Goal: Task Accomplishment & Management: Complete application form

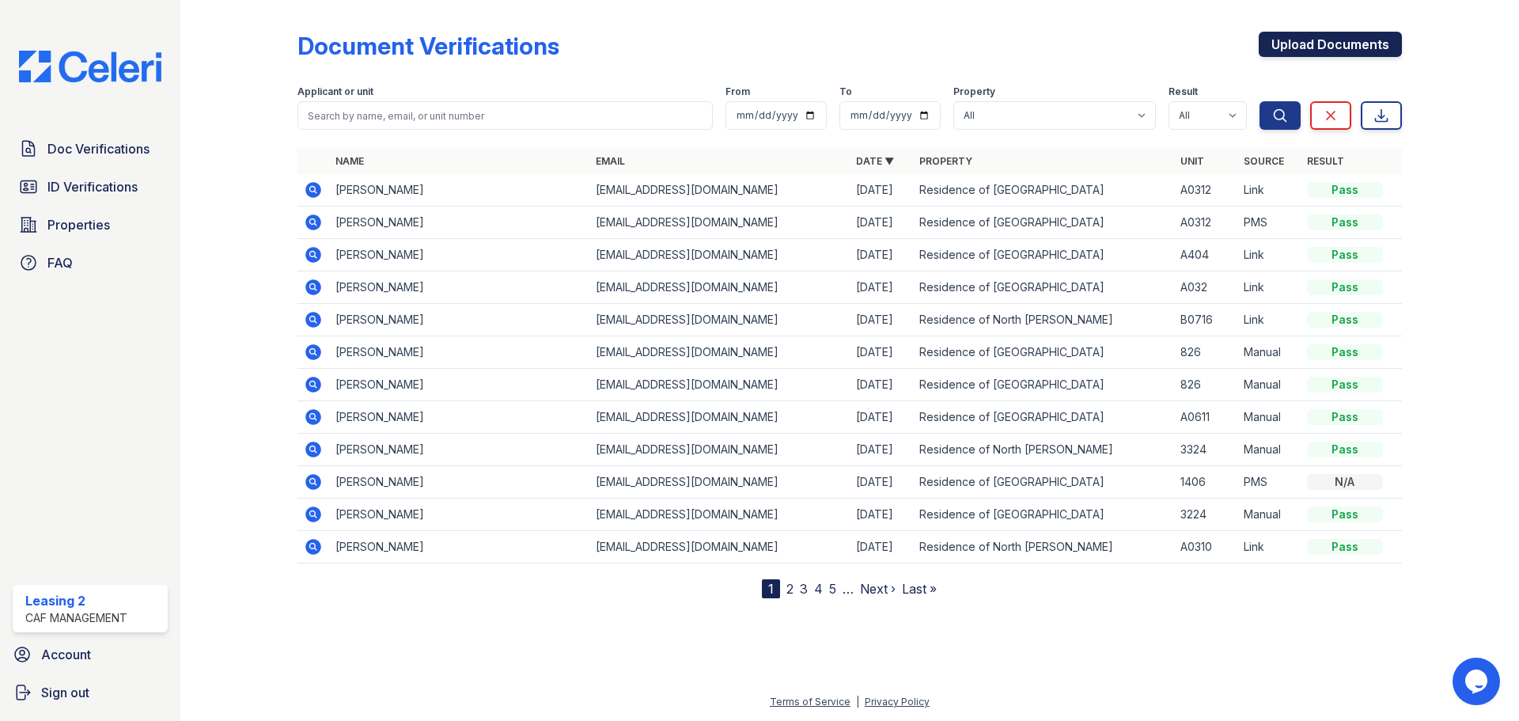
click at [1335, 47] on link "Upload Documents" at bounding box center [1330, 44] width 143 height 25
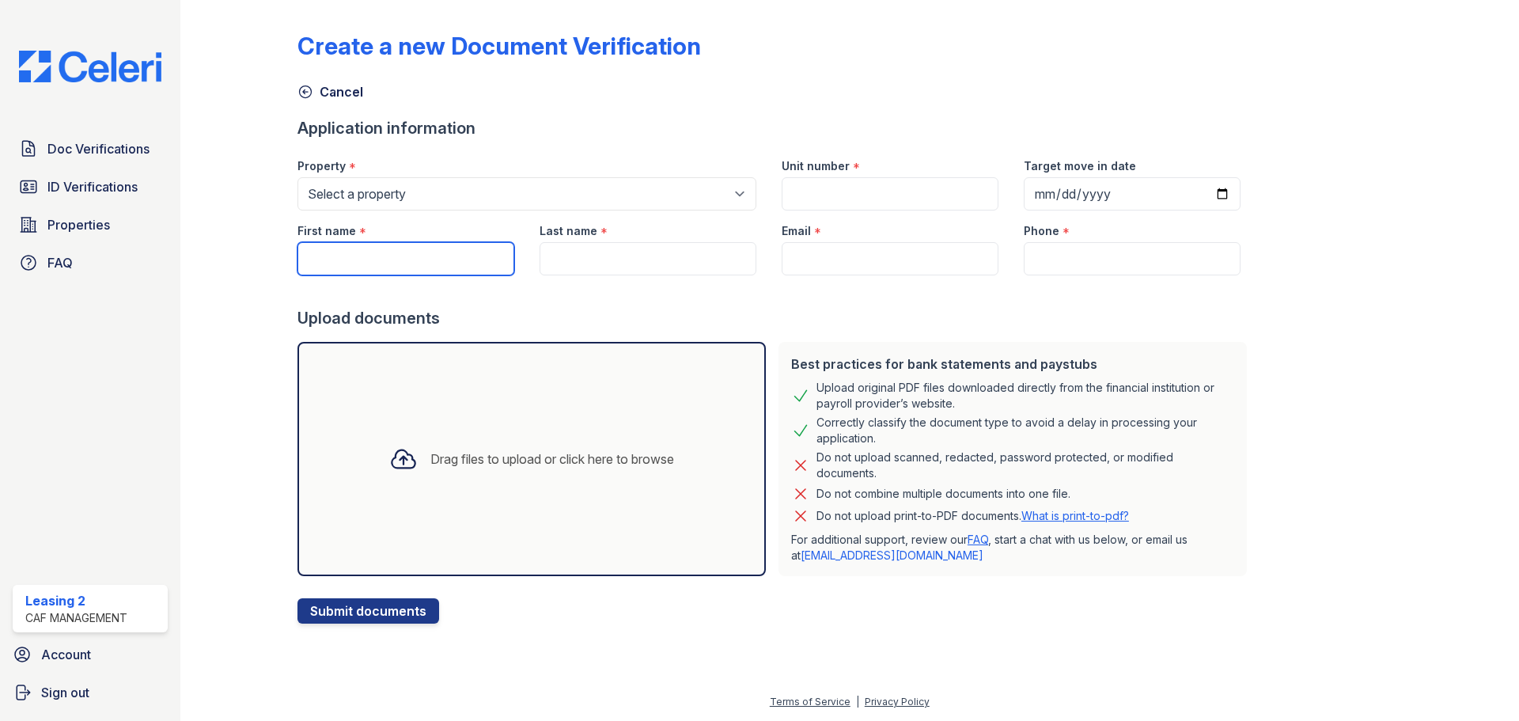
click at [441, 249] on input "First name" at bounding box center [405, 258] width 217 height 33
type input "[PERSON_NAME]"
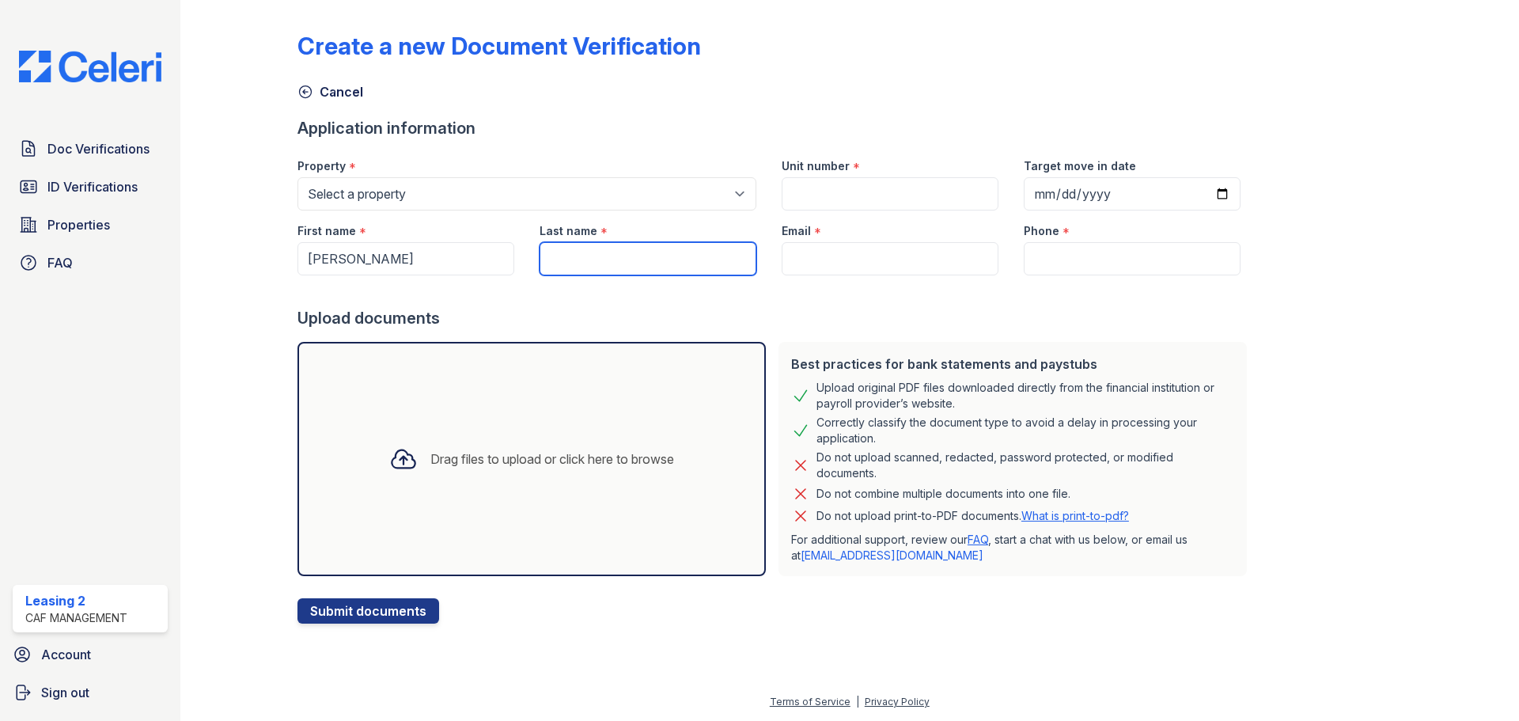
click at [638, 267] on input "Last name" at bounding box center [648, 258] width 217 height 33
type input "V"
type input "[PERSON_NAME]"
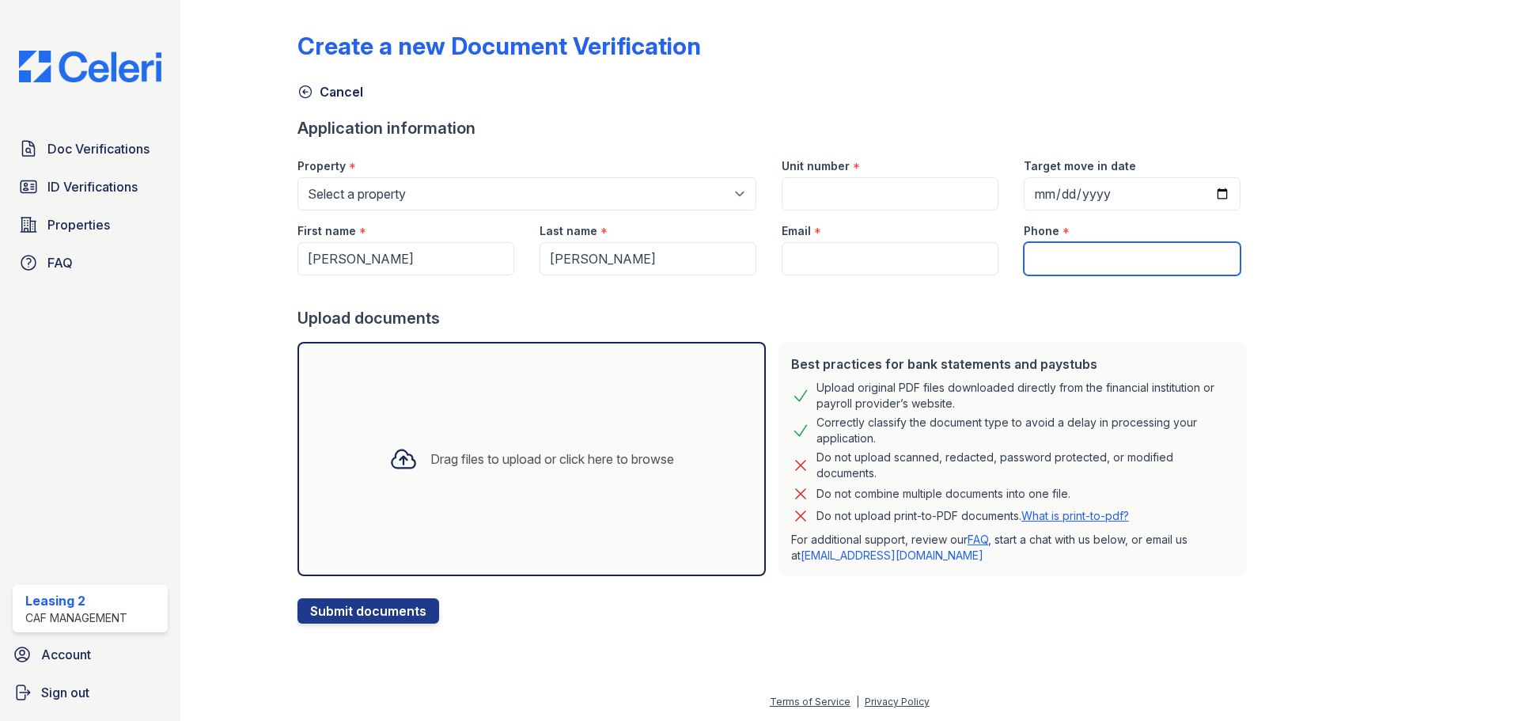
click at [1032, 252] on input "Phone" at bounding box center [1132, 258] width 217 height 33
paste input "972-855-0277"
type input "972-855-0277"
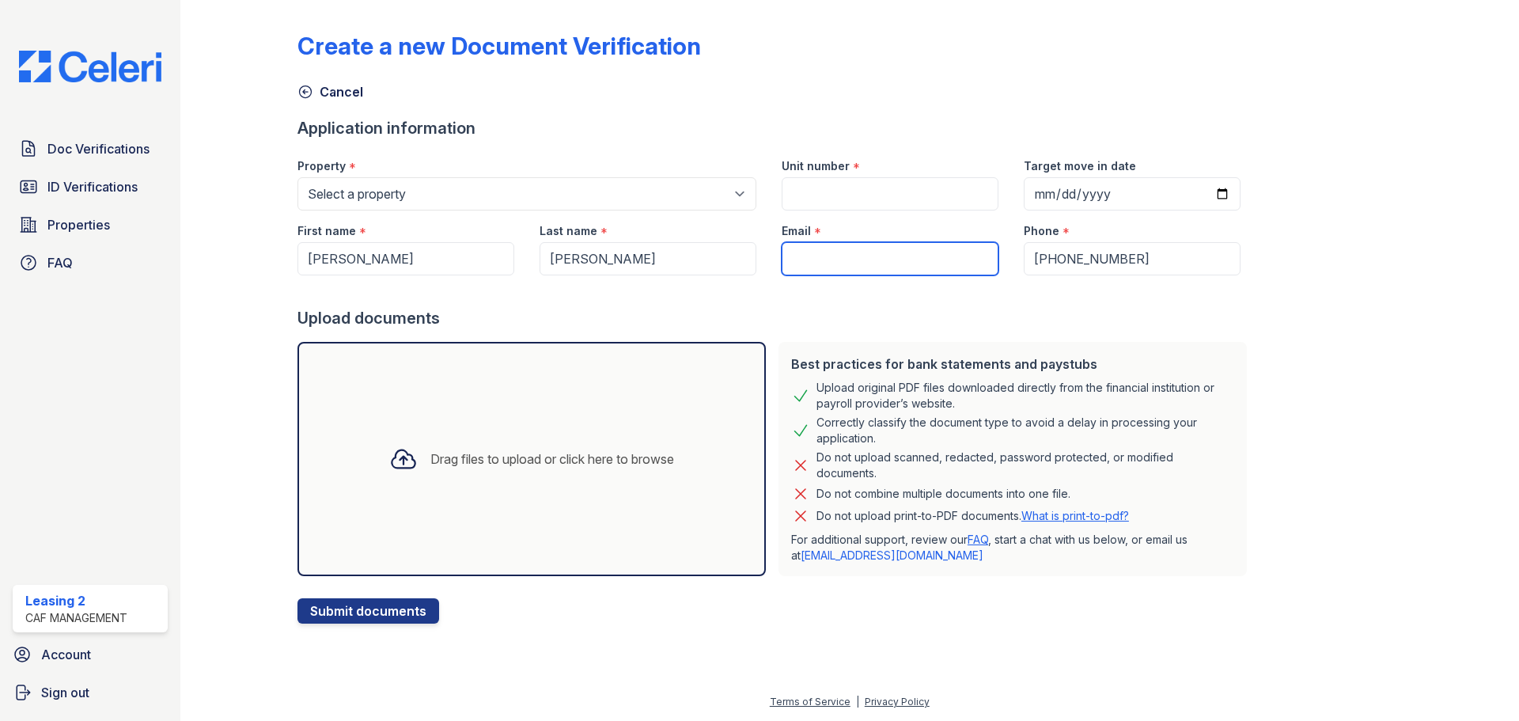
click at [865, 267] on input "Email" at bounding box center [890, 258] width 217 height 33
paste input "[EMAIL_ADDRESS][DOMAIN_NAME]"
type input "[EMAIL_ADDRESS][DOMAIN_NAME]"
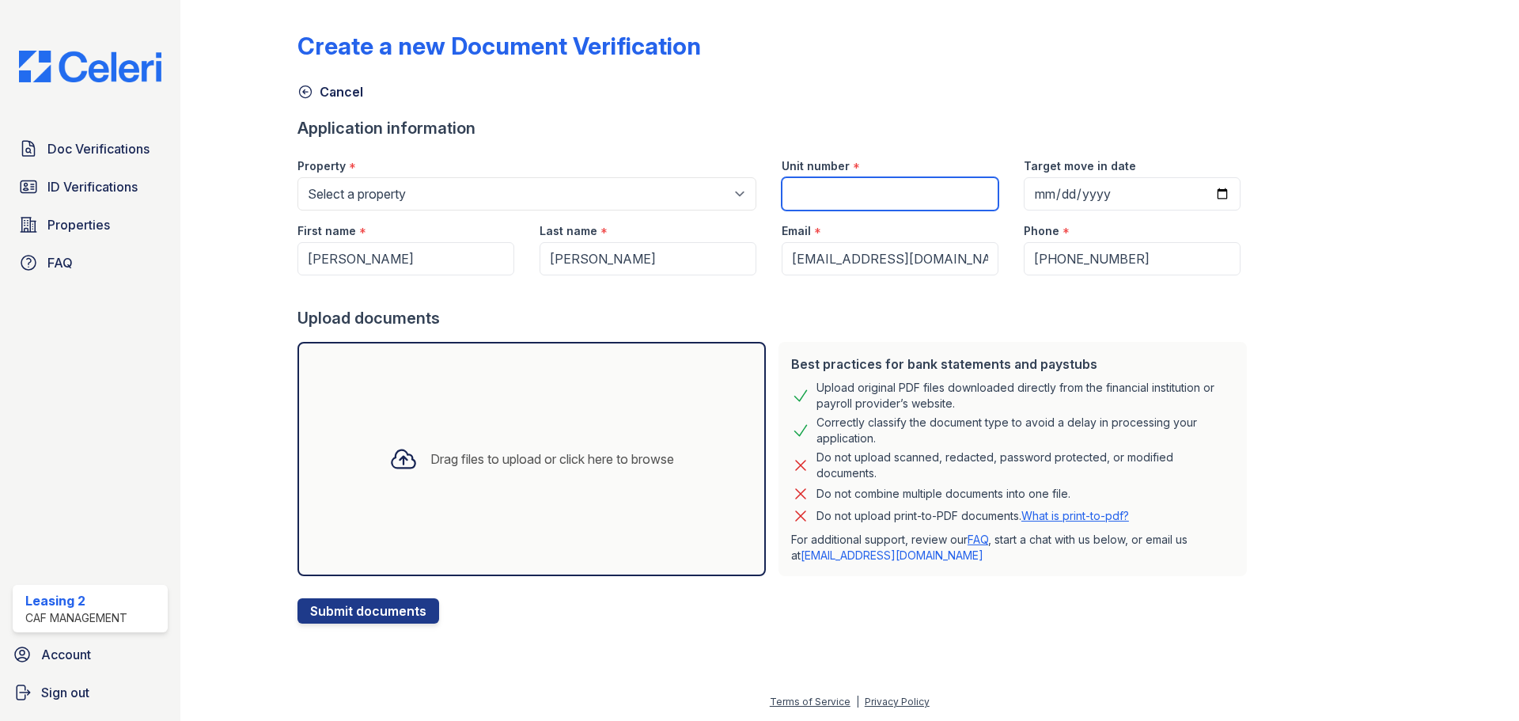
click at [826, 185] on input "Unit number" at bounding box center [890, 193] width 217 height 33
type input "A0216"
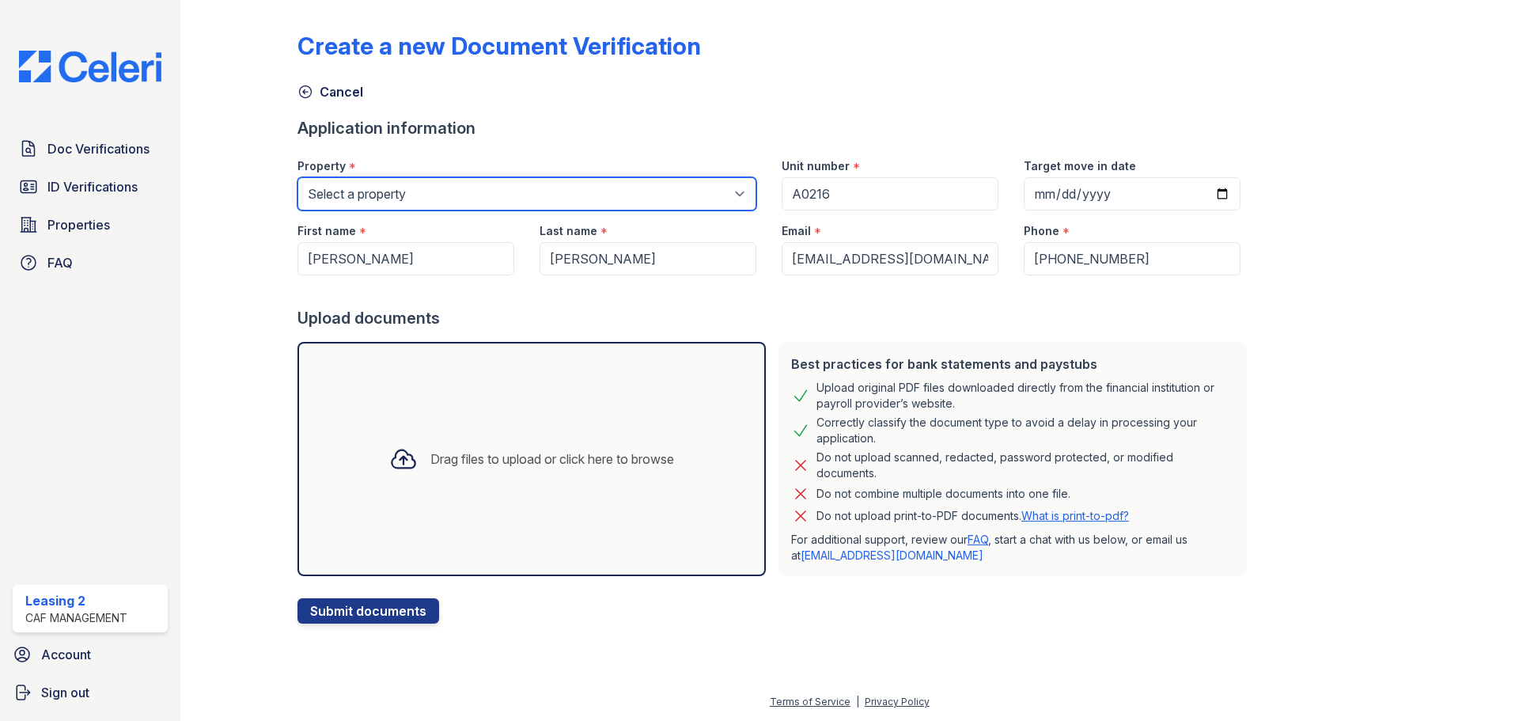
click at [639, 189] on select "Select a property Residence of [GEOGRAPHIC_DATA] of [GEOGRAPHIC_DATA][PERSON_NA…" at bounding box center [526, 193] width 459 height 33
select select "4593"
click at [297, 177] on select "Select a property Residence of [GEOGRAPHIC_DATA] of [GEOGRAPHIC_DATA][PERSON_NA…" at bounding box center [526, 193] width 459 height 33
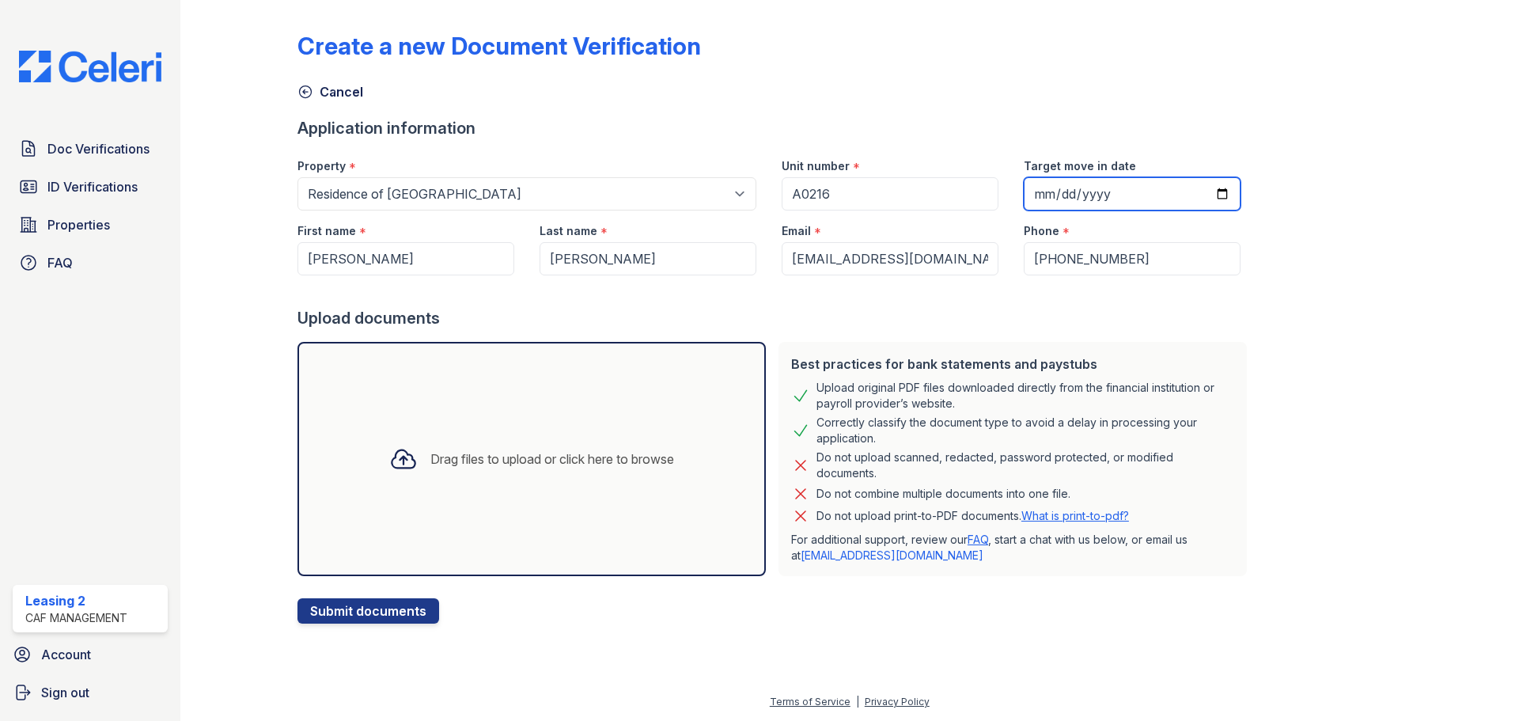
click at [1074, 197] on input "Target move in date" at bounding box center [1132, 193] width 217 height 33
click at [1249, 149] on div "Create a new Document Verification Cancel Application information Property * Se…" at bounding box center [849, 314] width 1104 height 617
click at [593, 399] on div "Drag files to upload or click here to browse" at bounding box center [531, 459] width 468 height 234
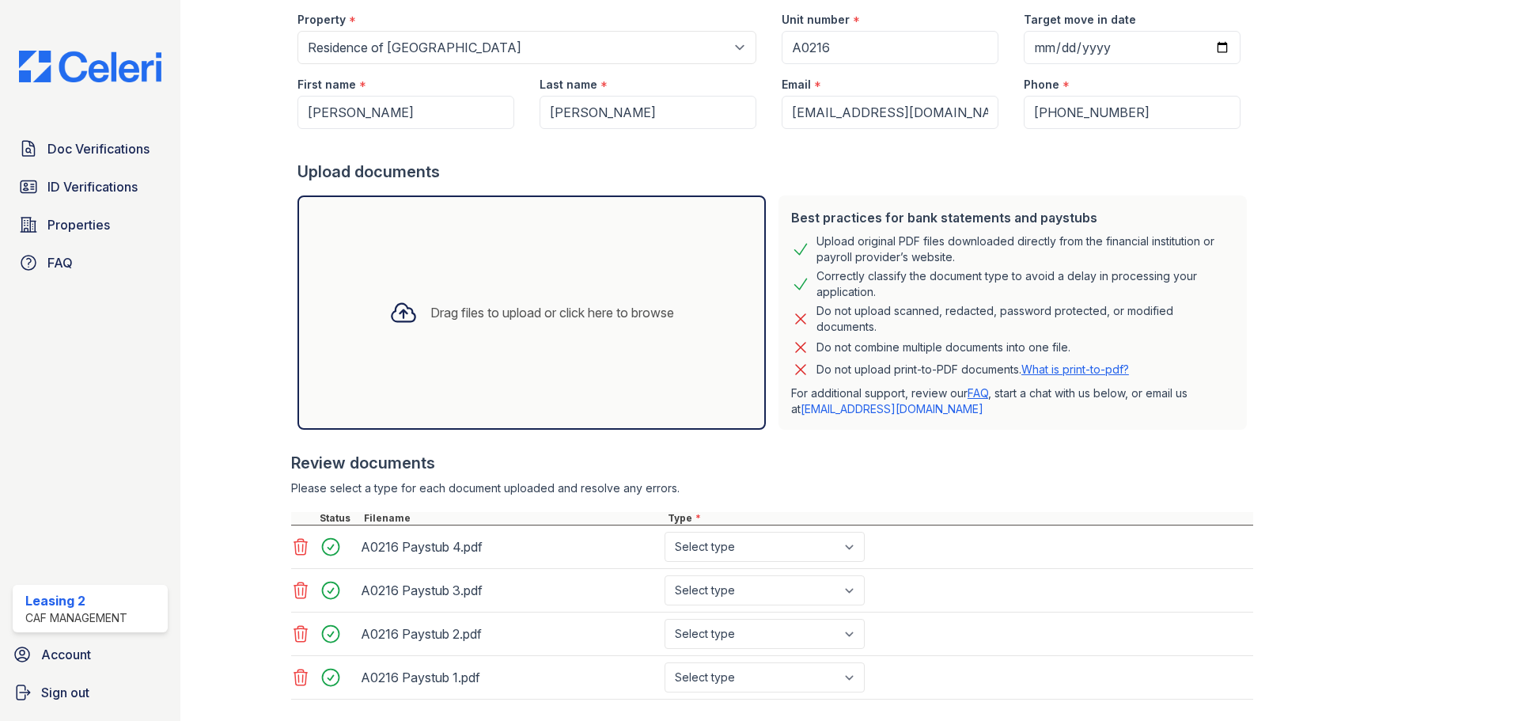
scroll to position [236, 0]
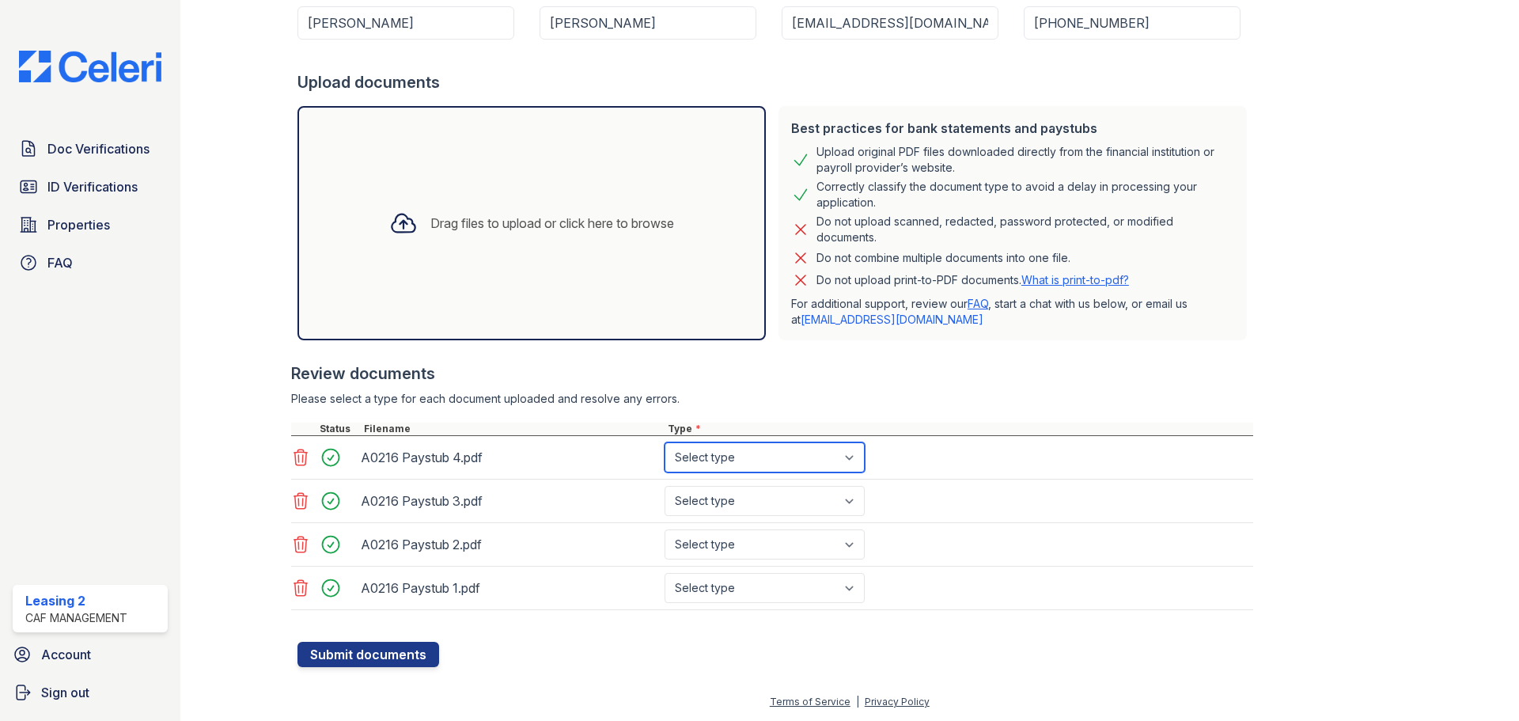
click at [770, 457] on select "Select type Paystub Bank Statement Offer Letter Tax Documents Benefit Award Let…" at bounding box center [765, 457] width 200 height 30
select select "paystub"
click at [665, 442] on select "Select type Paystub Bank Statement Offer Letter Tax Documents Benefit Award Let…" at bounding box center [765, 457] width 200 height 30
click at [765, 501] on select "Select type Paystub Bank Statement Offer Letter Tax Documents Benefit Award Let…" at bounding box center [765, 501] width 200 height 30
select select "paystub"
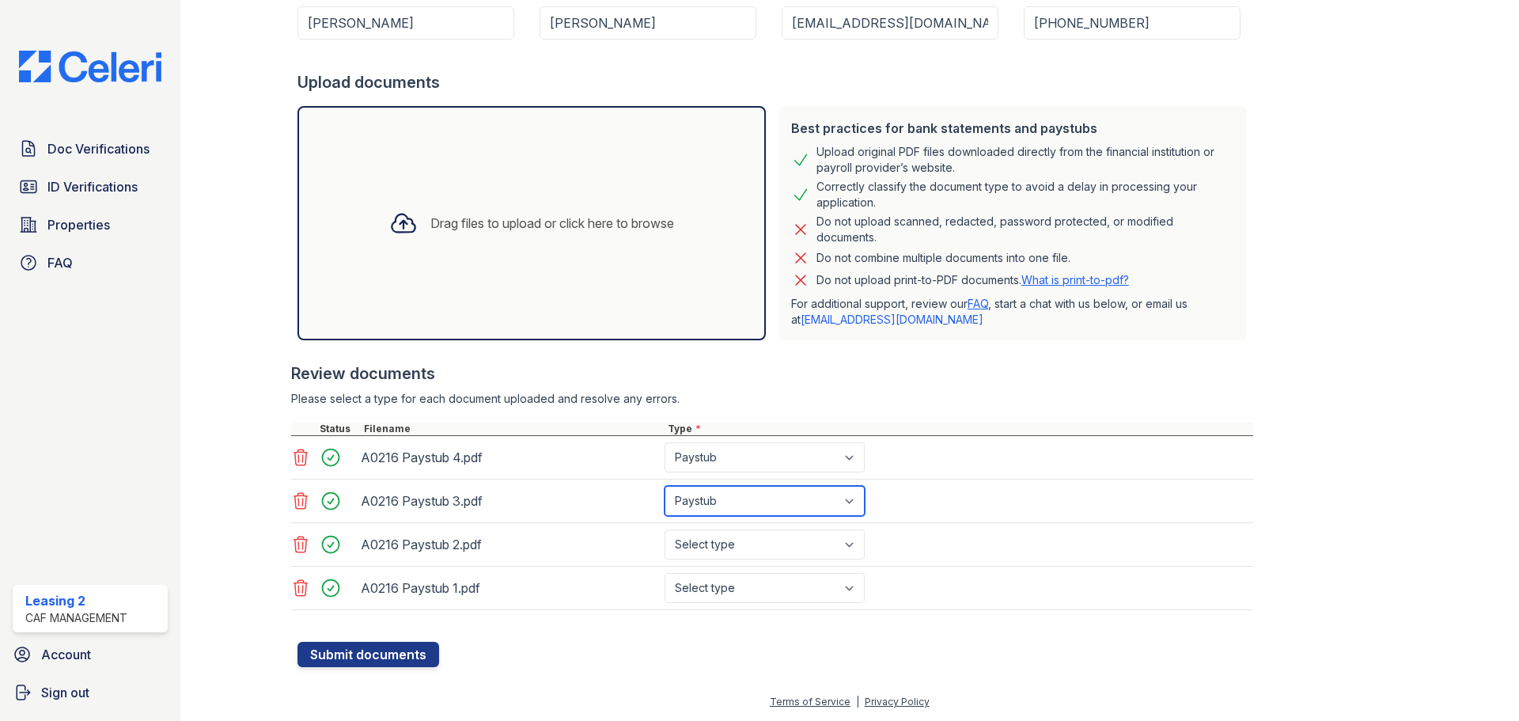
click at [665, 486] on select "Select type Paystub Bank Statement Offer Letter Tax Documents Benefit Award Let…" at bounding box center [765, 501] width 200 height 30
click at [755, 529] on select "Select type Paystub Bank Statement Offer Letter Tax Documents Benefit Award Let…" at bounding box center [765, 544] width 200 height 30
select select "paystub"
click at [665, 529] on select "Select type Paystub Bank Statement Offer Letter Tax Documents Benefit Award Let…" at bounding box center [765, 544] width 200 height 30
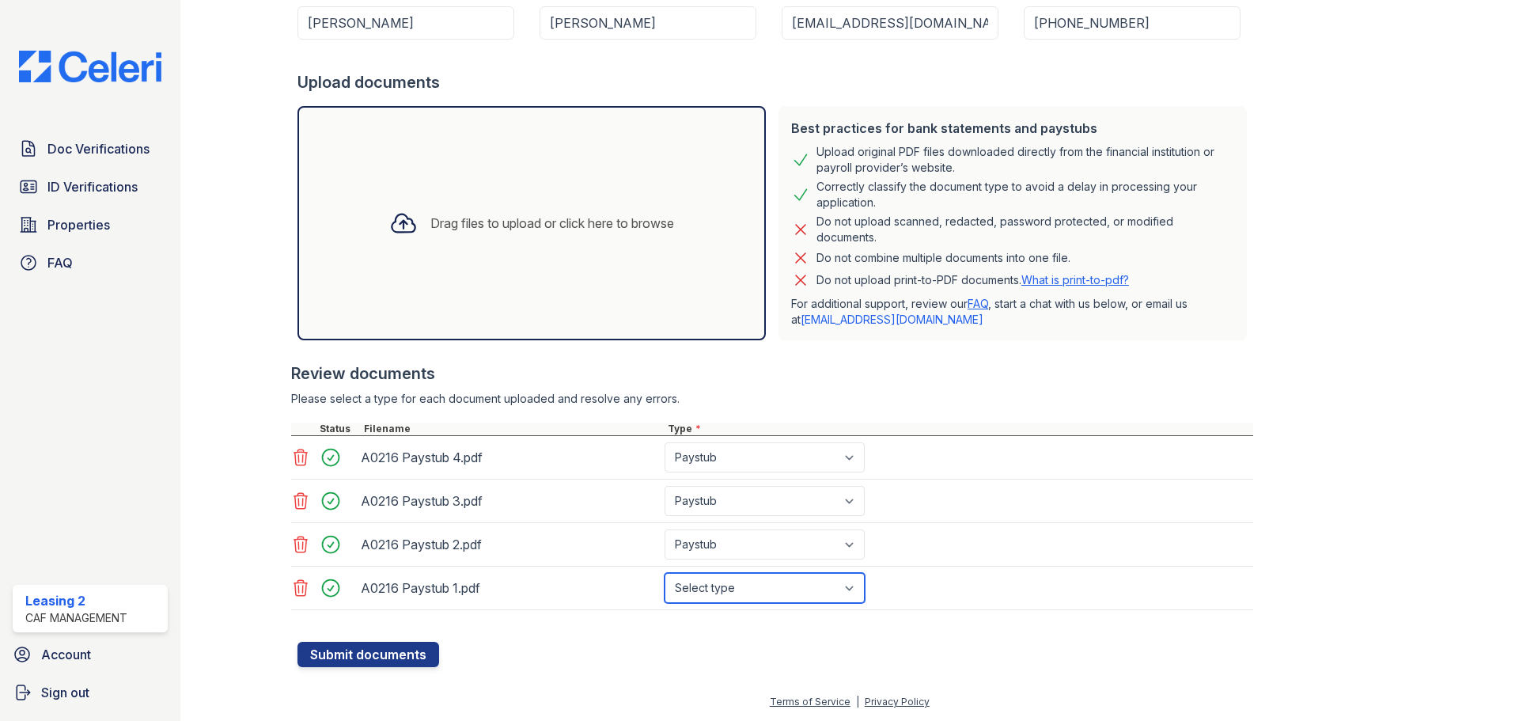
click at [754, 585] on select "Select type Paystub Bank Statement Offer Letter Tax Documents Benefit Award Let…" at bounding box center [765, 588] width 200 height 30
select select "paystub"
click at [665, 573] on select "Select type Paystub Bank Statement Offer Letter Tax Documents Benefit Award Let…" at bounding box center [765, 588] width 200 height 30
click at [911, 504] on div "A0216 Paystub 3.pdf Select type Paystub Bank Statement Offer Letter Tax Documen…" at bounding box center [772, 501] width 962 height 44
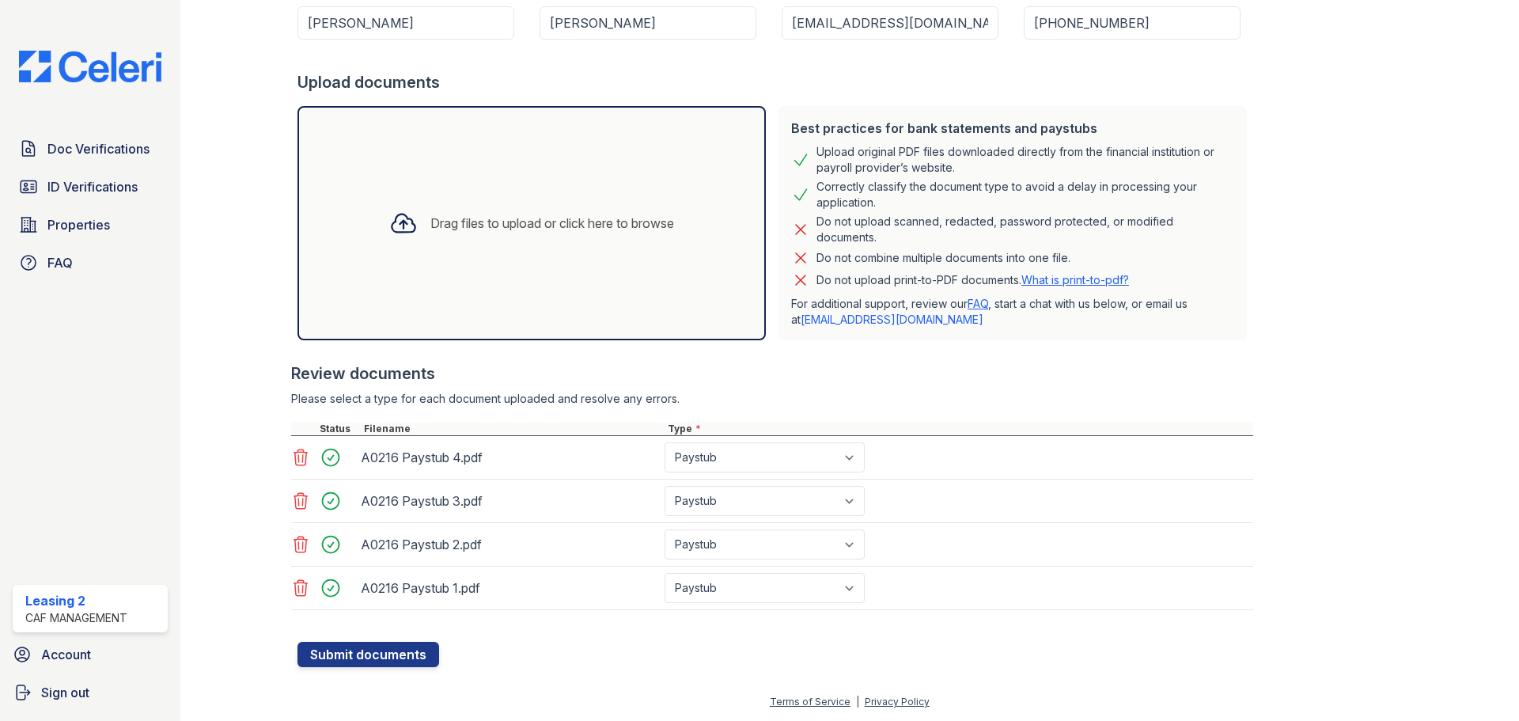
click at [911, 503] on div "A0216 Paystub 3.pdf Select type Paystub Bank Statement Offer Letter Tax Documen…" at bounding box center [772, 501] width 962 height 44
click at [854, 409] on div at bounding box center [772, 415] width 962 height 16
click at [985, 422] on div "Type *" at bounding box center [959, 428] width 589 height 13
click at [946, 418] on div at bounding box center [772, 415] width 962 height 16
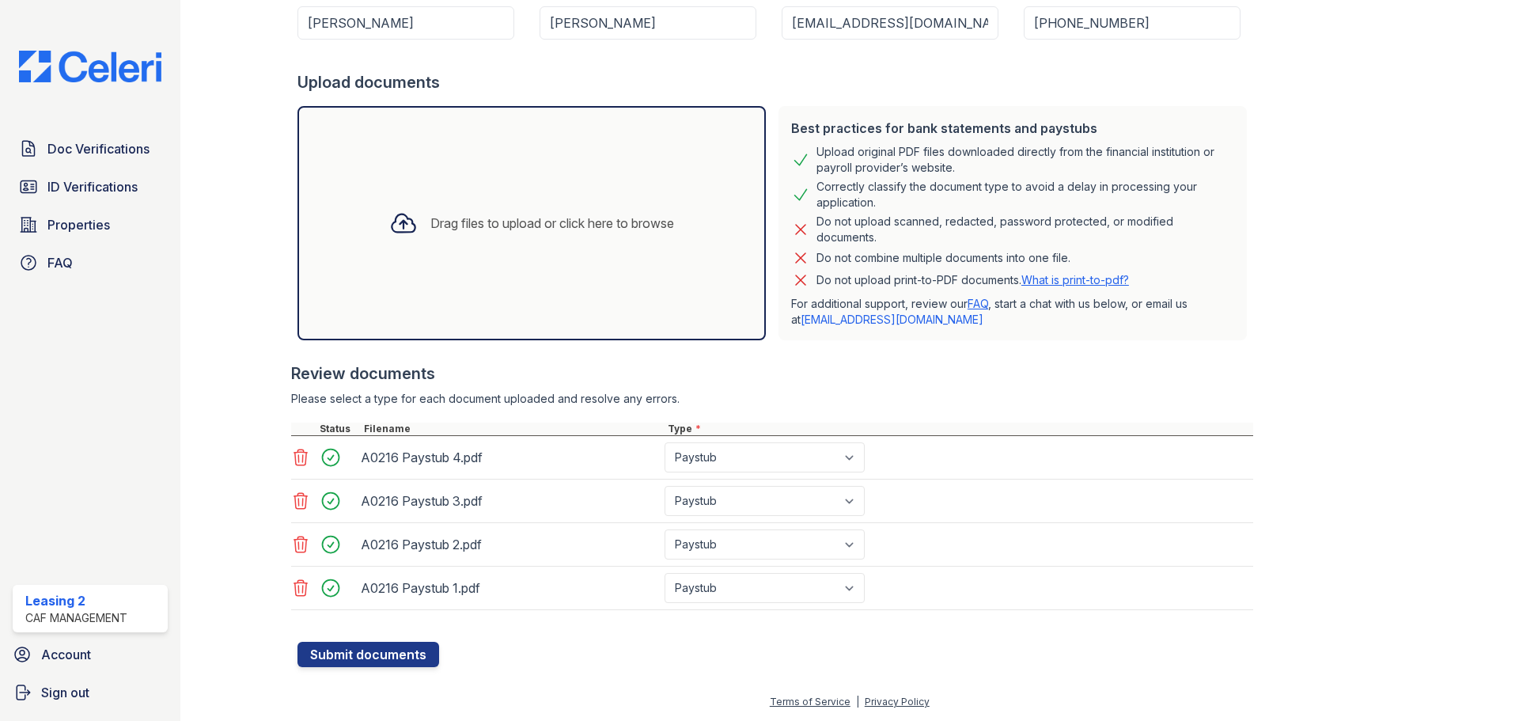
click at [905, 428] on div "Type *" at bounding box center [959, 428] width 589 height 13
click at [905, 422] on div at bounding box center [772, 415] width 962 height 16
click at [906, 422] on div at bounding box center [772, 415] width 962 height 16
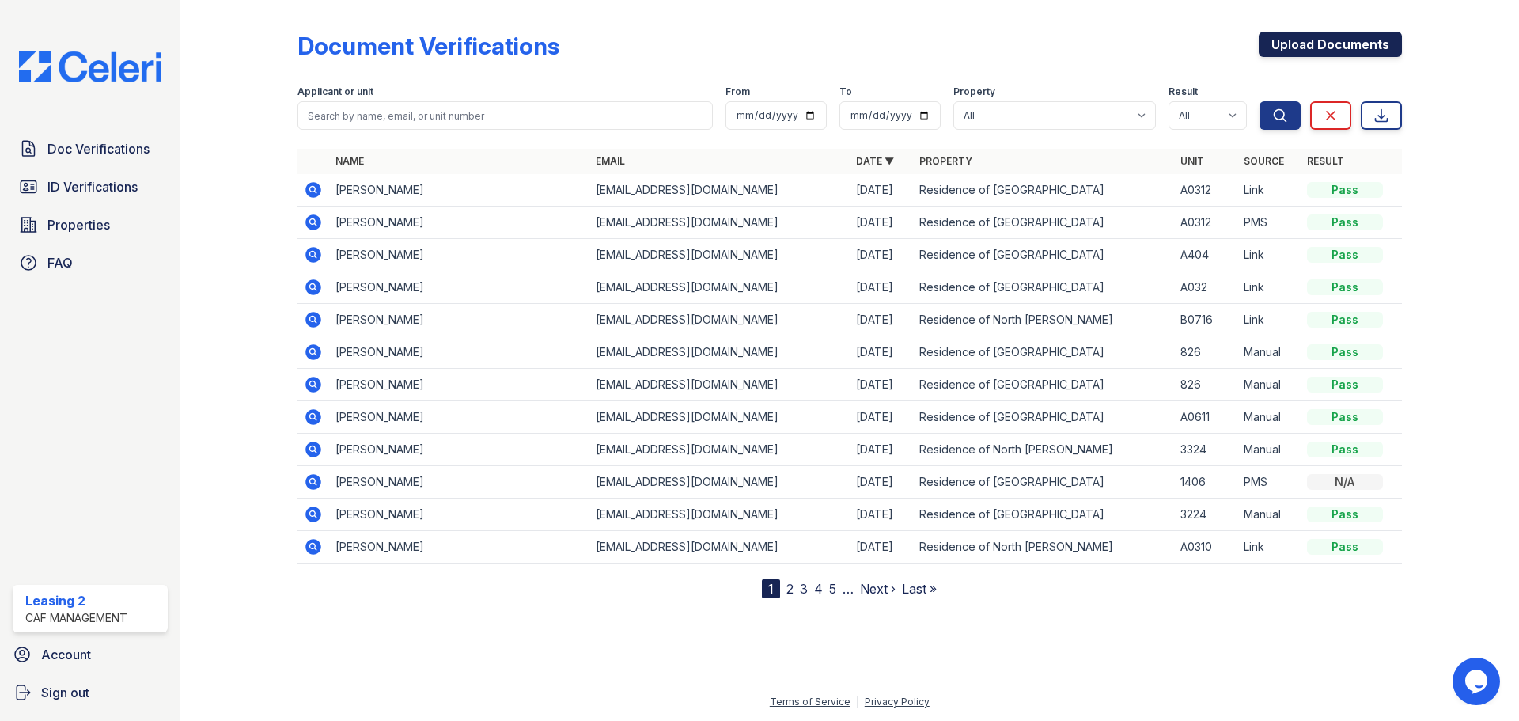
click at [1369, 40] on link "Upload Documents" at bounding box center [1330, 44] width 143 height 25
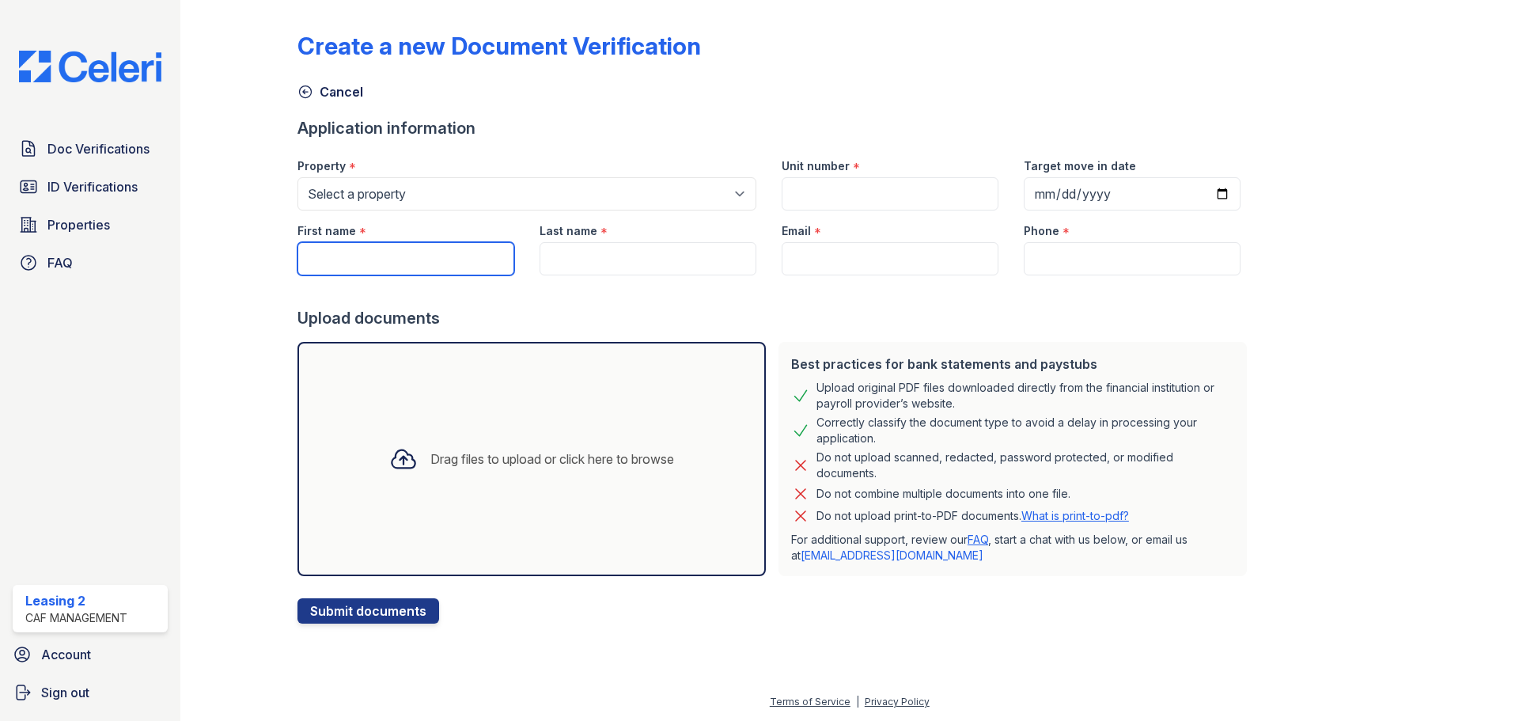
click at [443, 245] on input "First name" at bounding box center [405, 258] width 217 height 33
type input "[PERSON_NAME]"
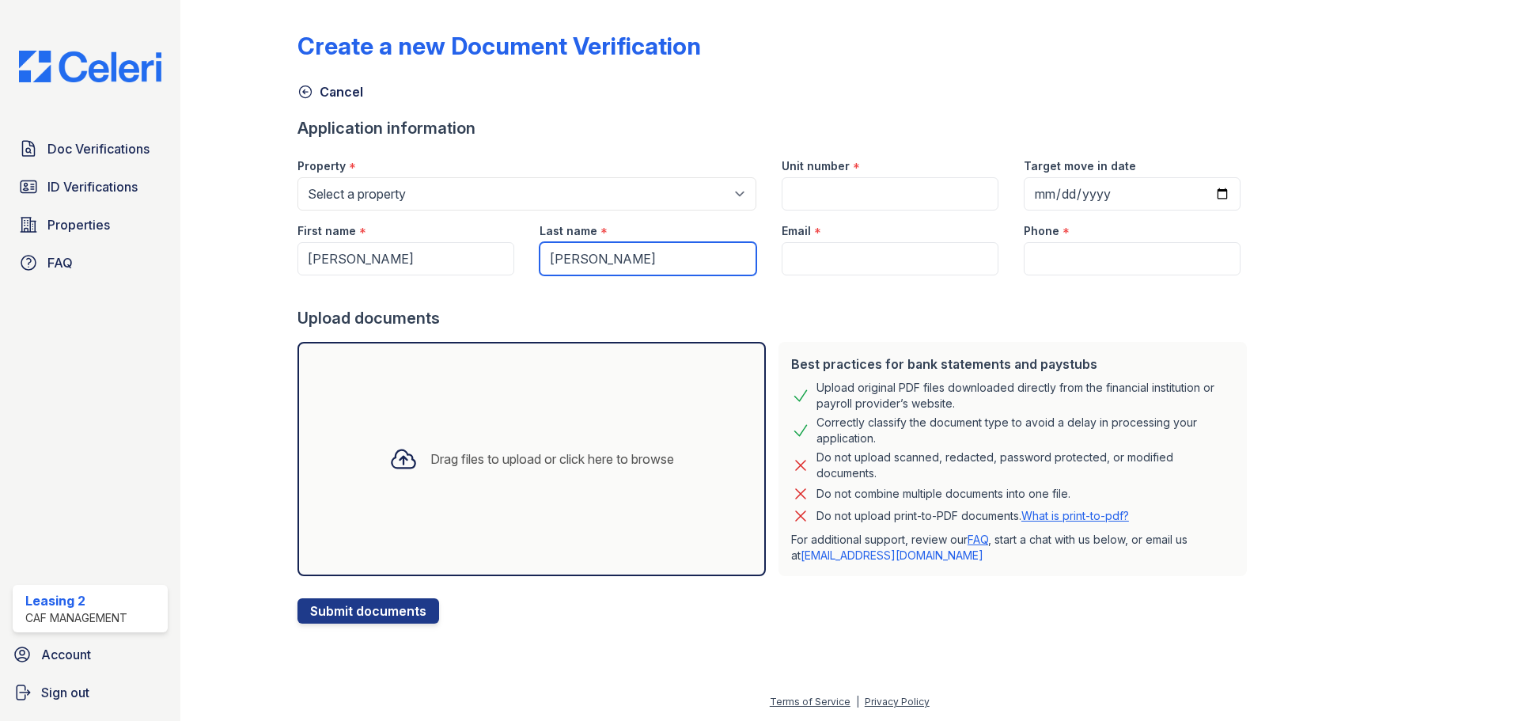
type input "[PERSON_NAME]"
click at [907, 260] on input "Email" at bounding box center [890, 258] width 217 height 33
paste input "[EMAIL_ADDRESS][DOMAIN_NAME]"
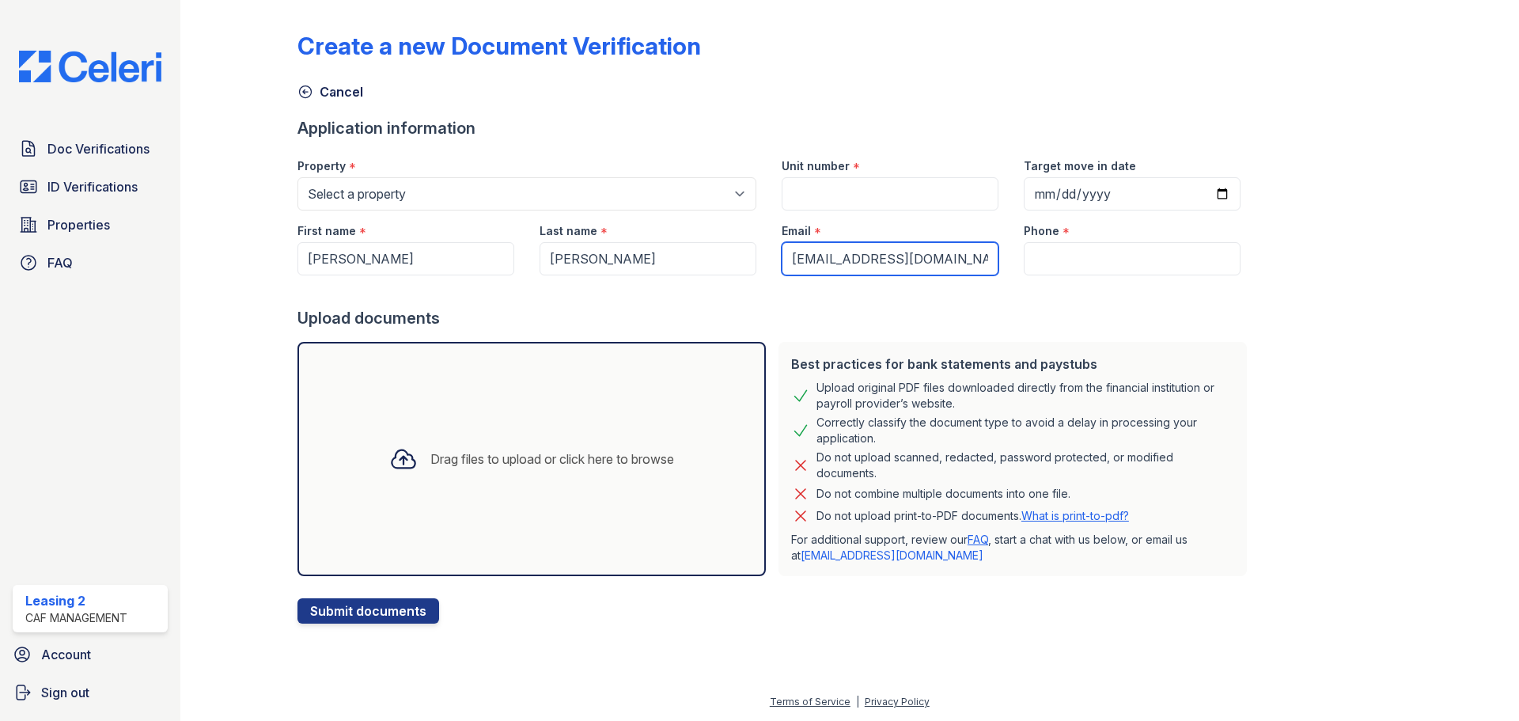
type input "[EMAIL_ADDRESS][DOMAIN_NAME]"
click at [1127, 261] on input "Phone" at bounding box center [1132, 258] width 217 height 33
paste input "[PHONE_NUMBER]"
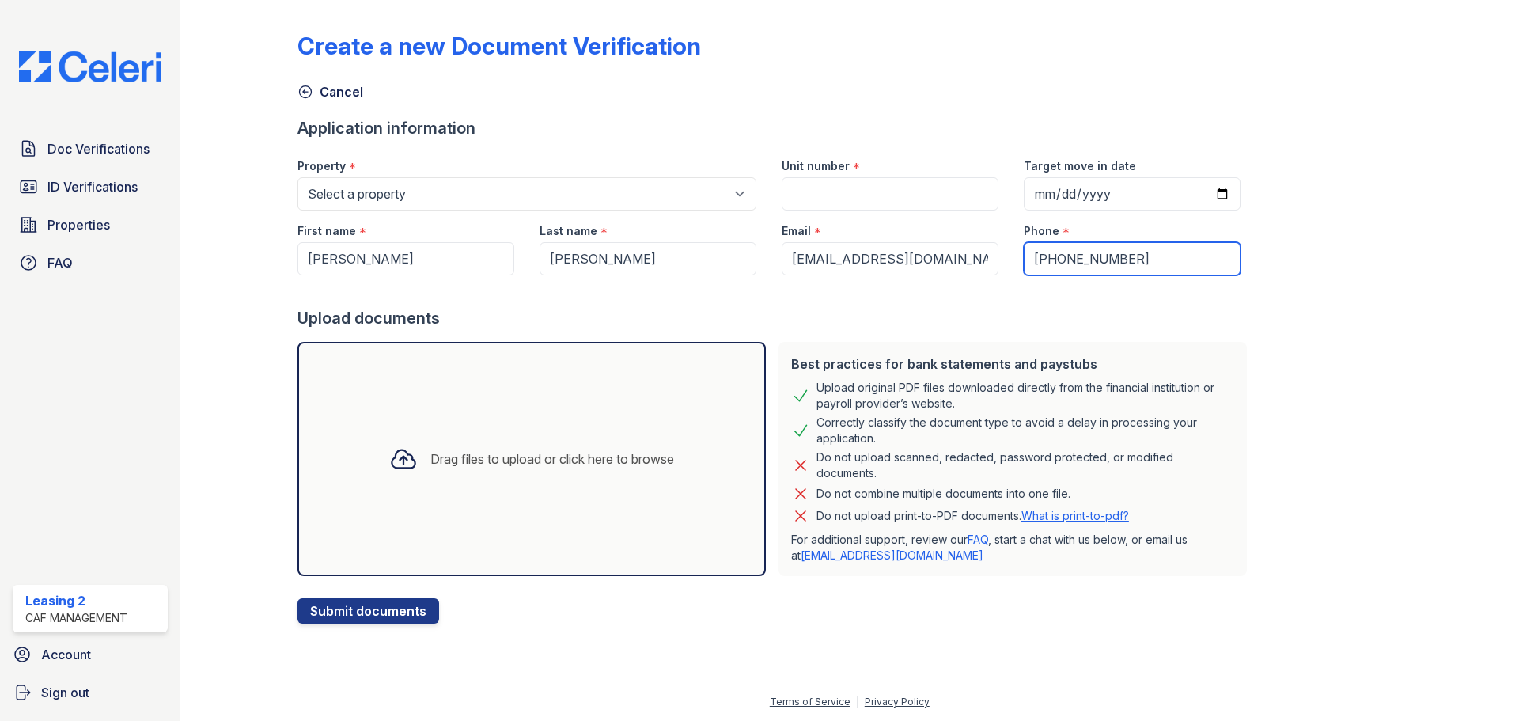
type input "[PHONE_NUMBER]"
click at [909, 187] on input "Unit number" at bounding box center [890, 193] width 217 height 33
type input "A0216"
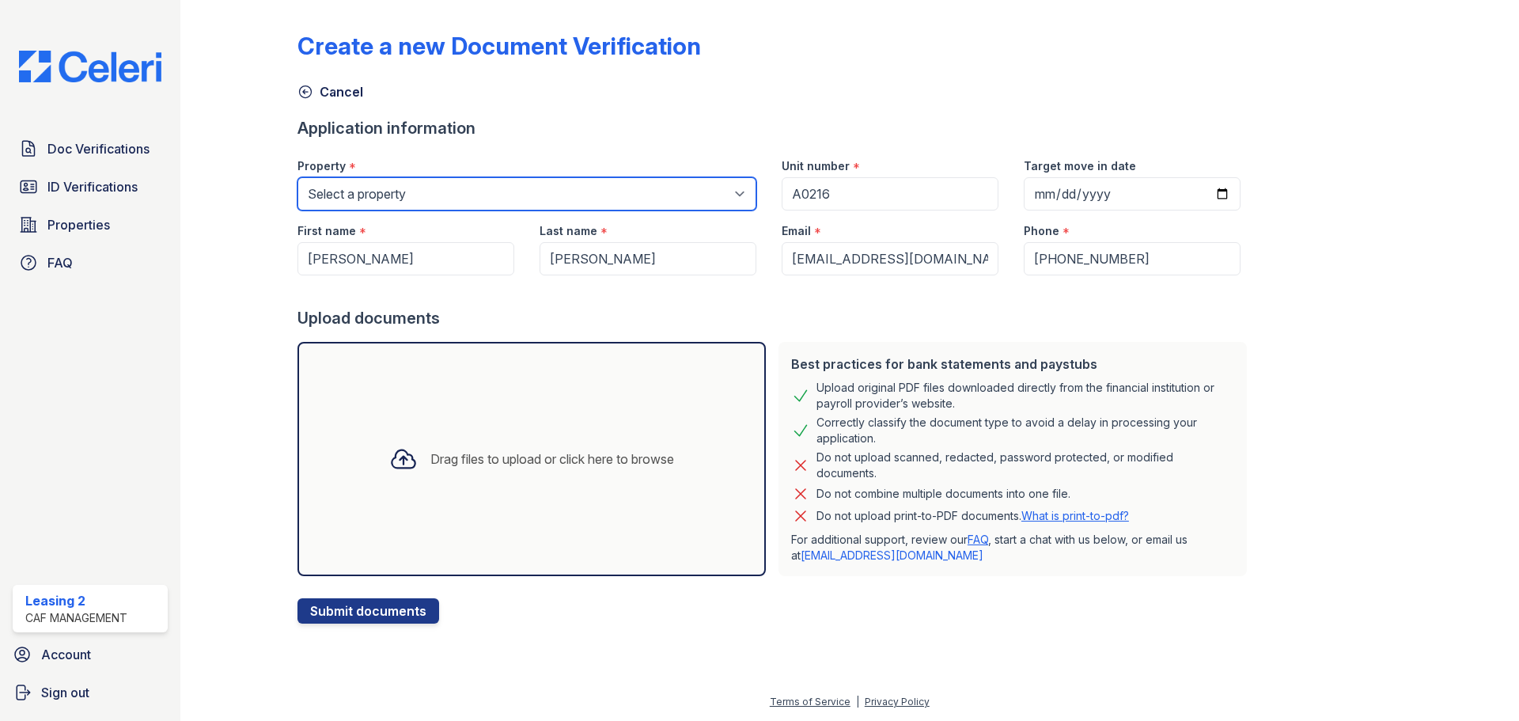
click at [698, 184] on select "Select a property Residence of [GEOGRAPHIC_DATA] of [GEOGRAPHIC_DATA][PERSON_NA…" at bounding box center [526, 193] width 459 height 33
select select "4593"
click at [297, 177] on select "Select a property Residence of [GEOGRAPHIC_DATA] of [GEOGRAPHIC_DATA][PERSON_NA…" at bounding box center [526, 193] width 459 height 33
click at [756, 214] on div "Last name * [PERSON_NAME]" at bounding box center [648, 242] width 242 height 65
click at [661, 412] on div "Drag files to upload or click here to browse" at bounding box center [531, 459] width 468 height 234
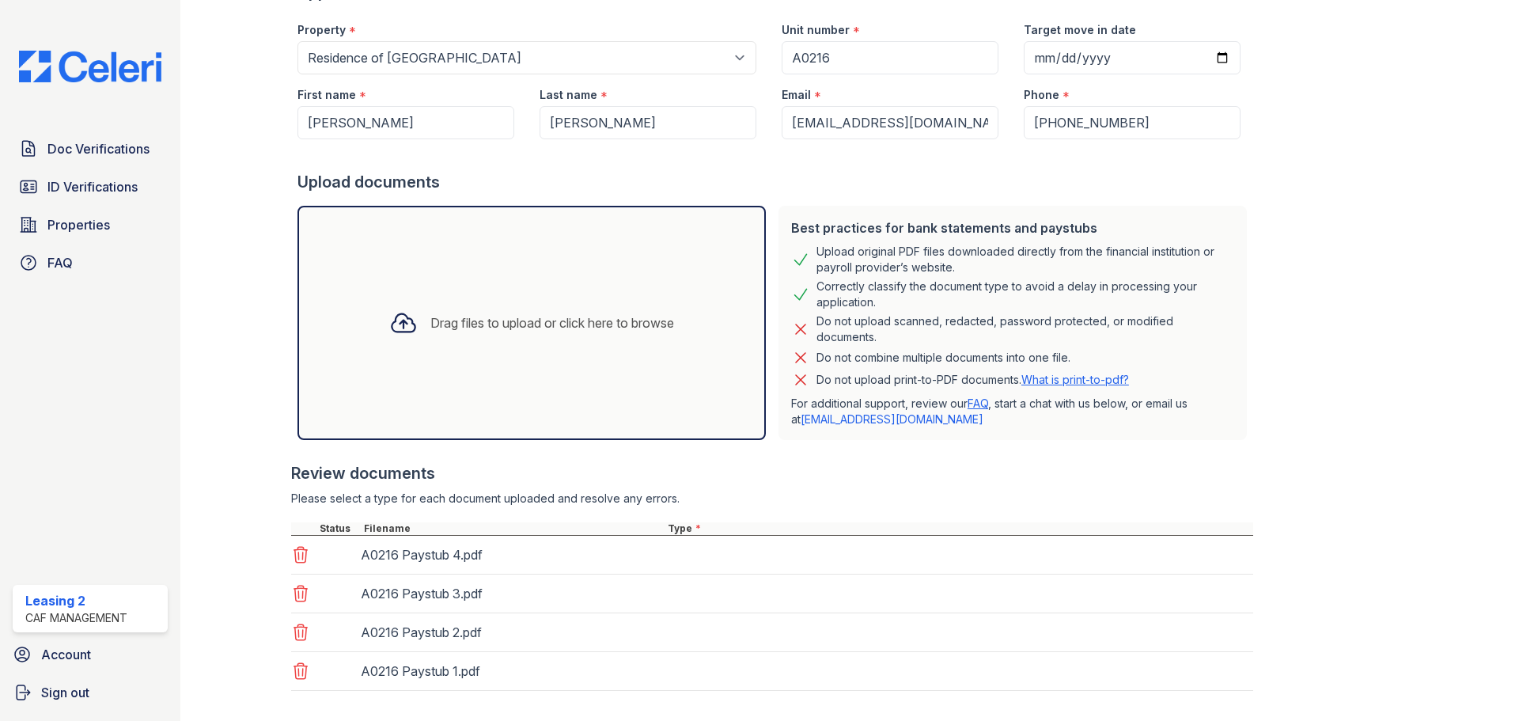
scroll to position [217, 0]
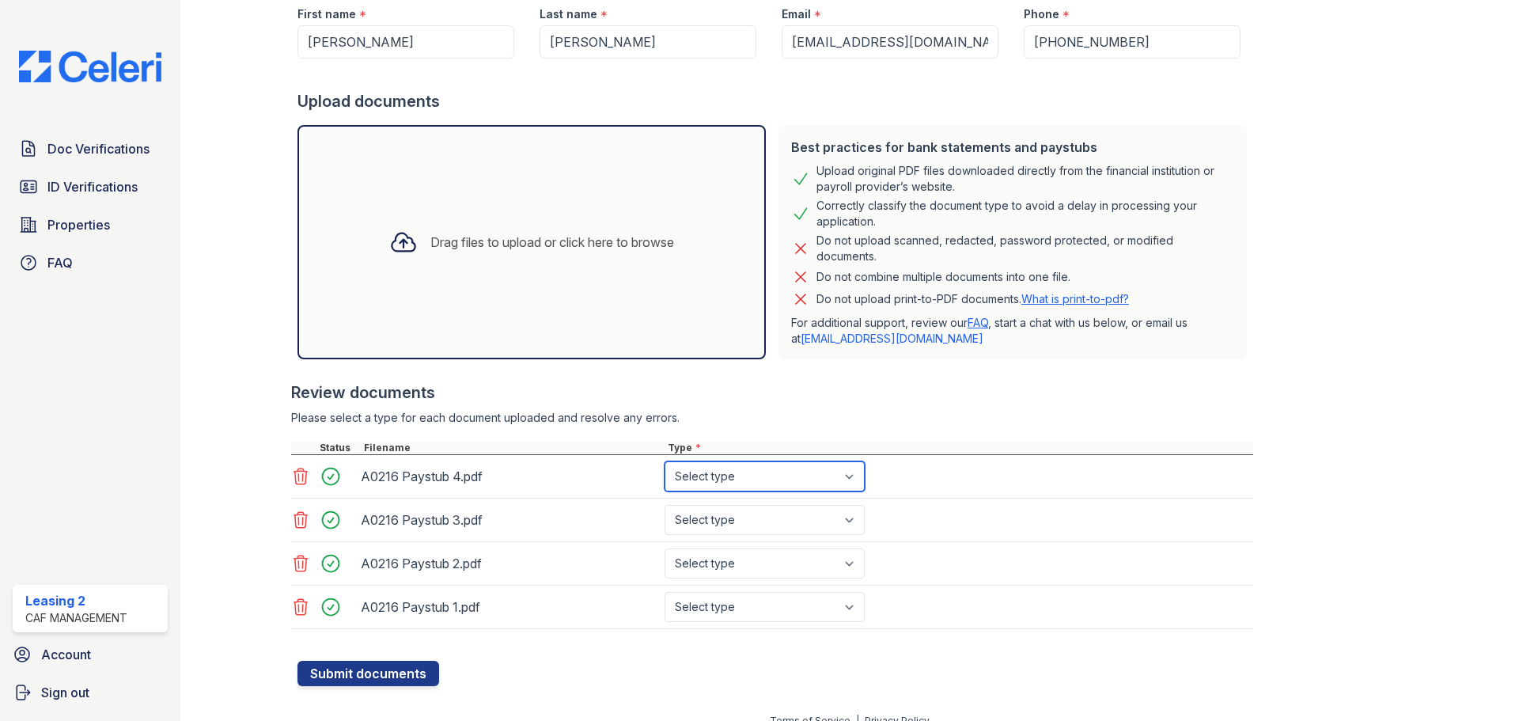
click at [711, 479] on select "Select type Paystub Bank Statement Offer Letter Tax Documents Benefit Award Let…" at bounding box center [765, 476] width 200 height 30
select select "paystub"
click at [665, 461] on select "Select type Paystub Bank Statement Offer Letter Tax Documents Benefit Award Let…" at bounding box center [765, 476] width 200 height 30
drag, startPoint x: 728, startPoint y: 511, endPoint x: 728, endPoint y: 524, distance: 12.7
click at [728, 511] on select "Select type Paystub Bank Statement Offer Letter Tax Documents Benefit Award Let…" at bounding box center [765, 520] width 200 height 30
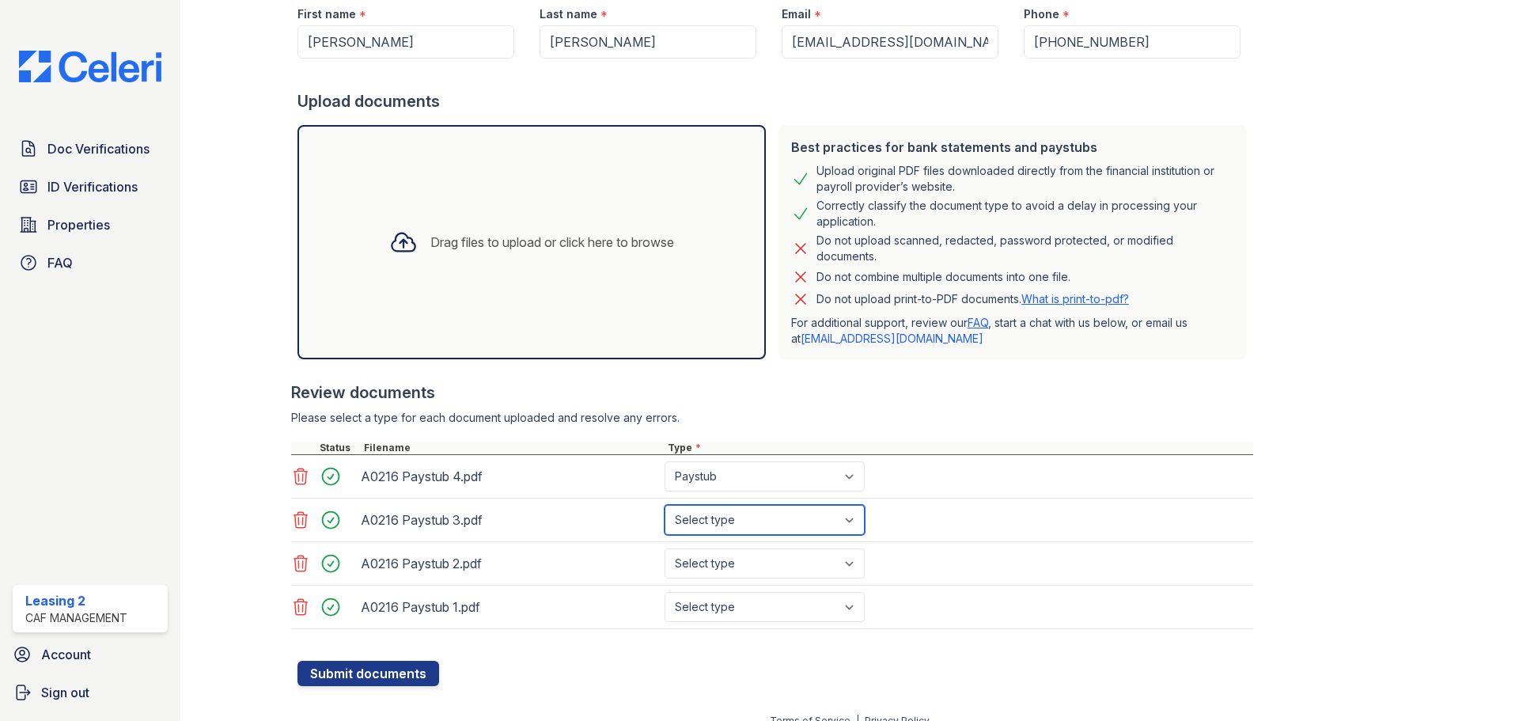
select select "paystub"
click at [665, 505] on select "Select type Paystub Bank Statement Offer Letter Tax Documents Benefit Award Let…" at bounding box center [765, 520] width 200 height 30
click at [728, 547] on div "A0216 Paystub 2.pdf Select type Paystub Bank Statement Offer Letter Tax Documen…" at bounding box center [772, 564] width 962 height 44
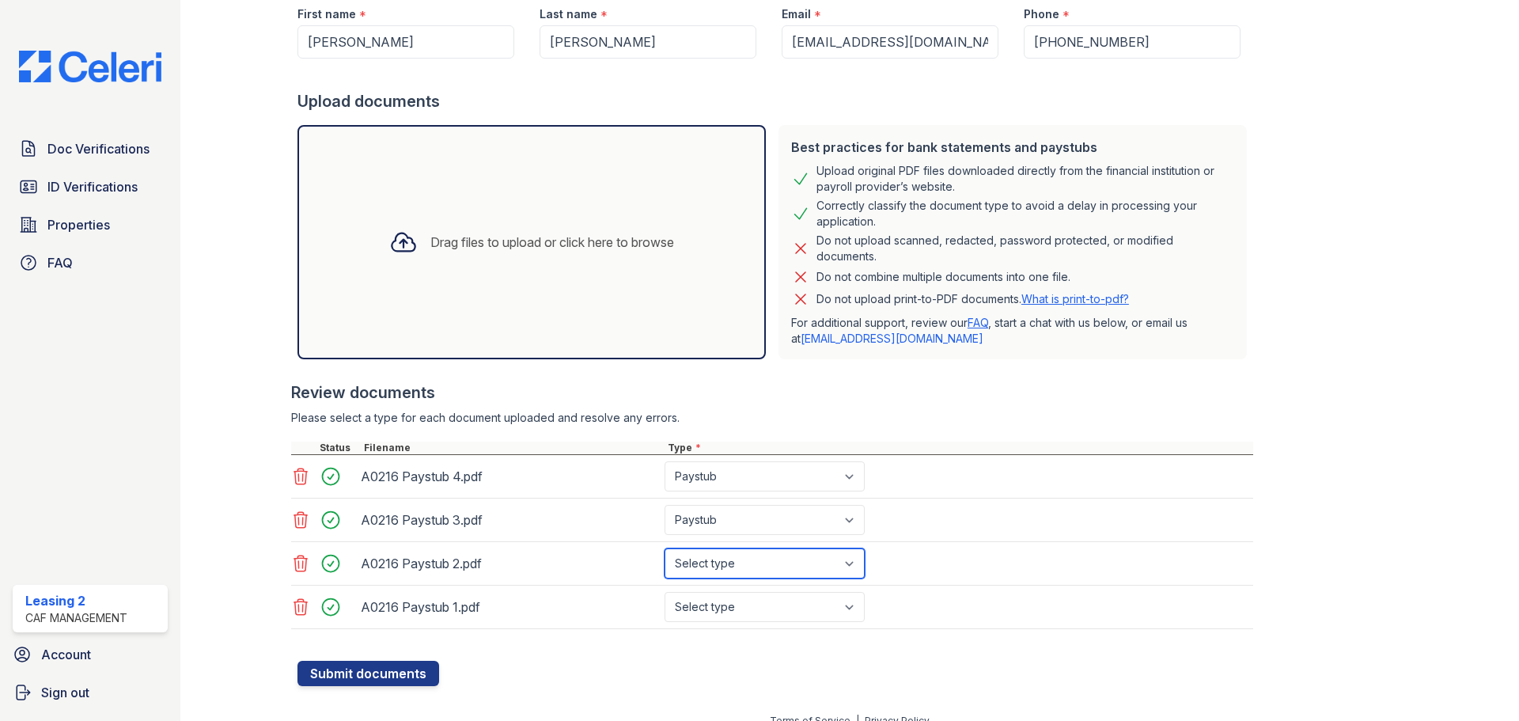
click at [732, 562] on select "Select type Paystub Bank Statement Offer Letter Tax Documents Benefit Award Let…" at bounding box center [765, 563] width 200 height 30
select select "paystub"
click at [665, 548] on select "Select type Paystub Bank Statement Offer Letter Tax Documents Benefit Award Let…" at bounding box center [765, 563] width 200 height 30
click at [723, 594] on select "Select type Paystub Bank Statement Offer Letter Tax Documents Benefit Award Let…" at bounding box center [765, 607] width 200 height 30
select select "paystub"
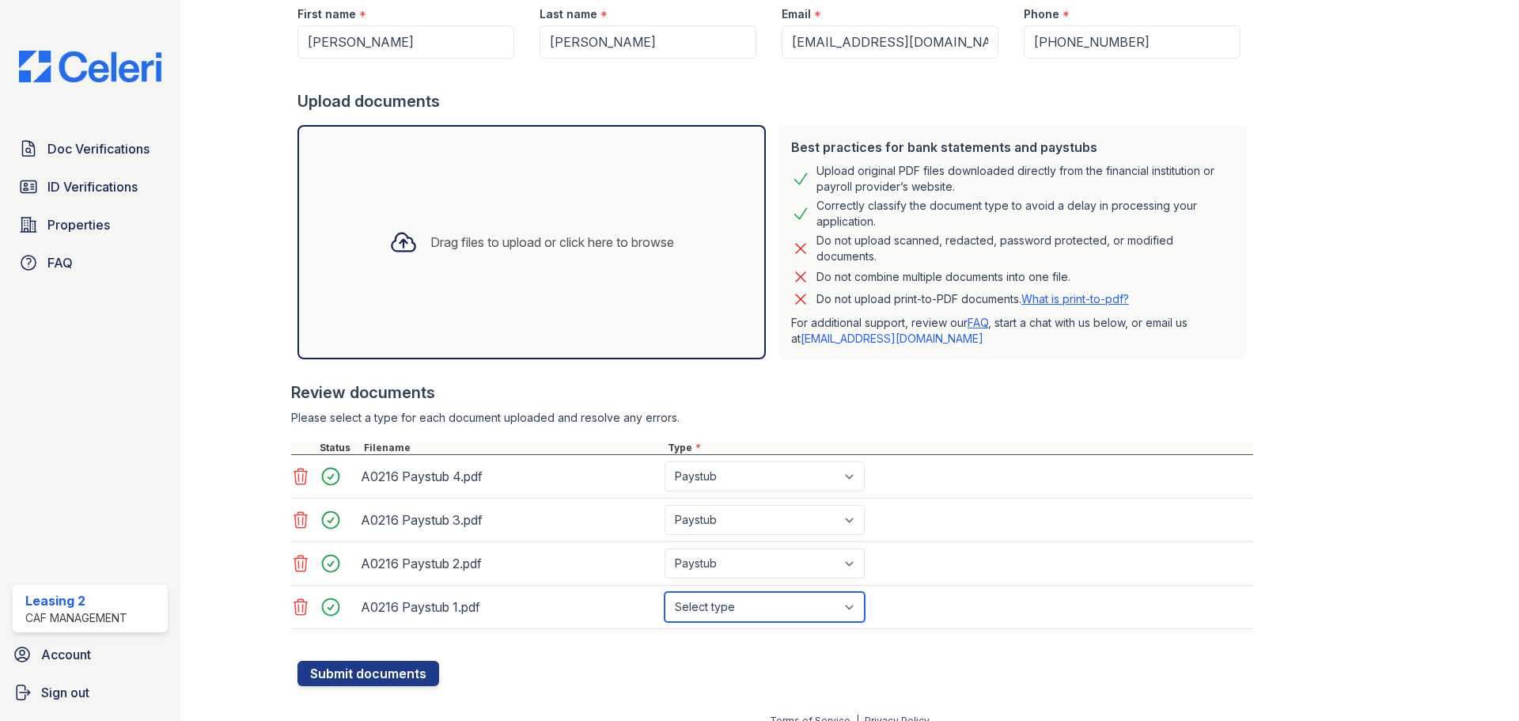
click at [665, 592] on select "Select type Paystub Bank Statement Offer Letter Tax Documents Benefit Award Let…" at bounding box center [765, 607] width 200 height 30
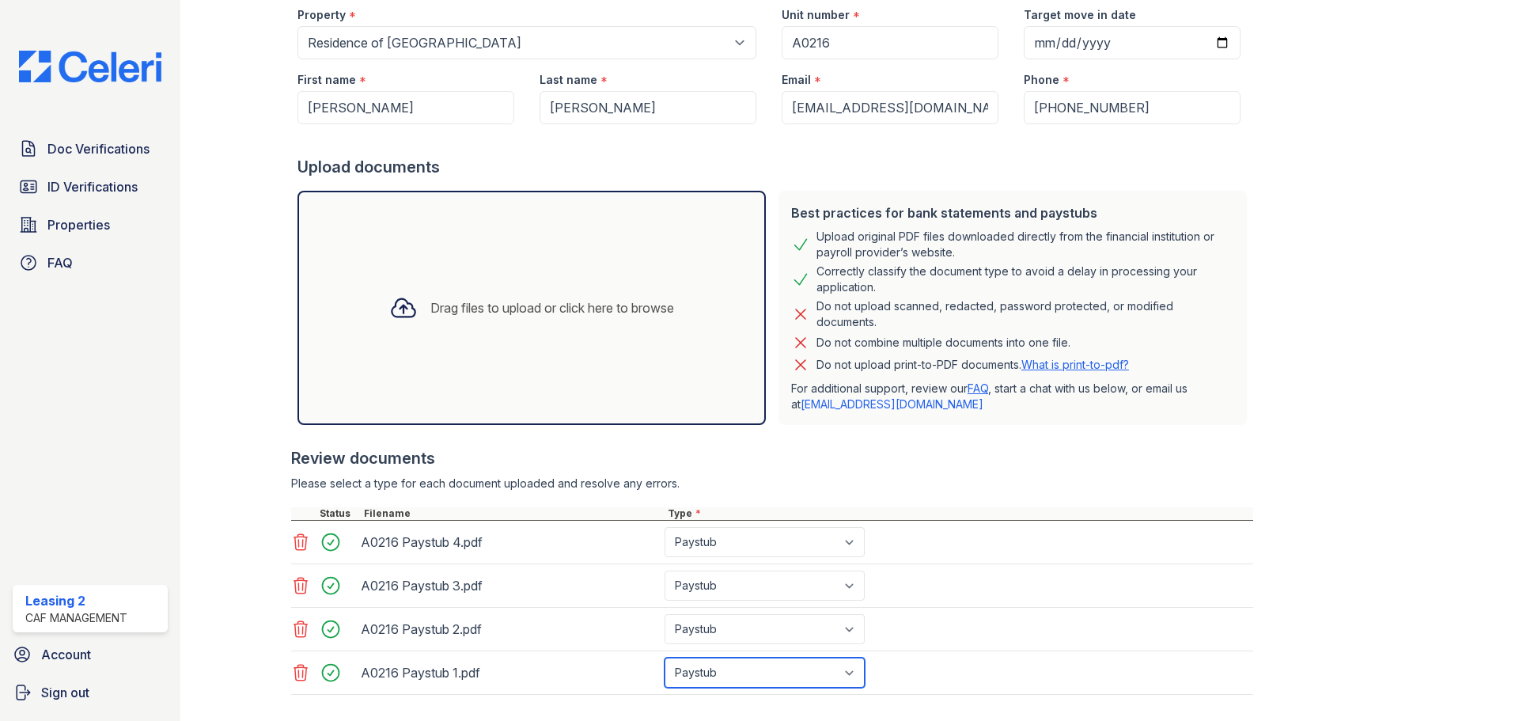
scroll to position [236, 0]
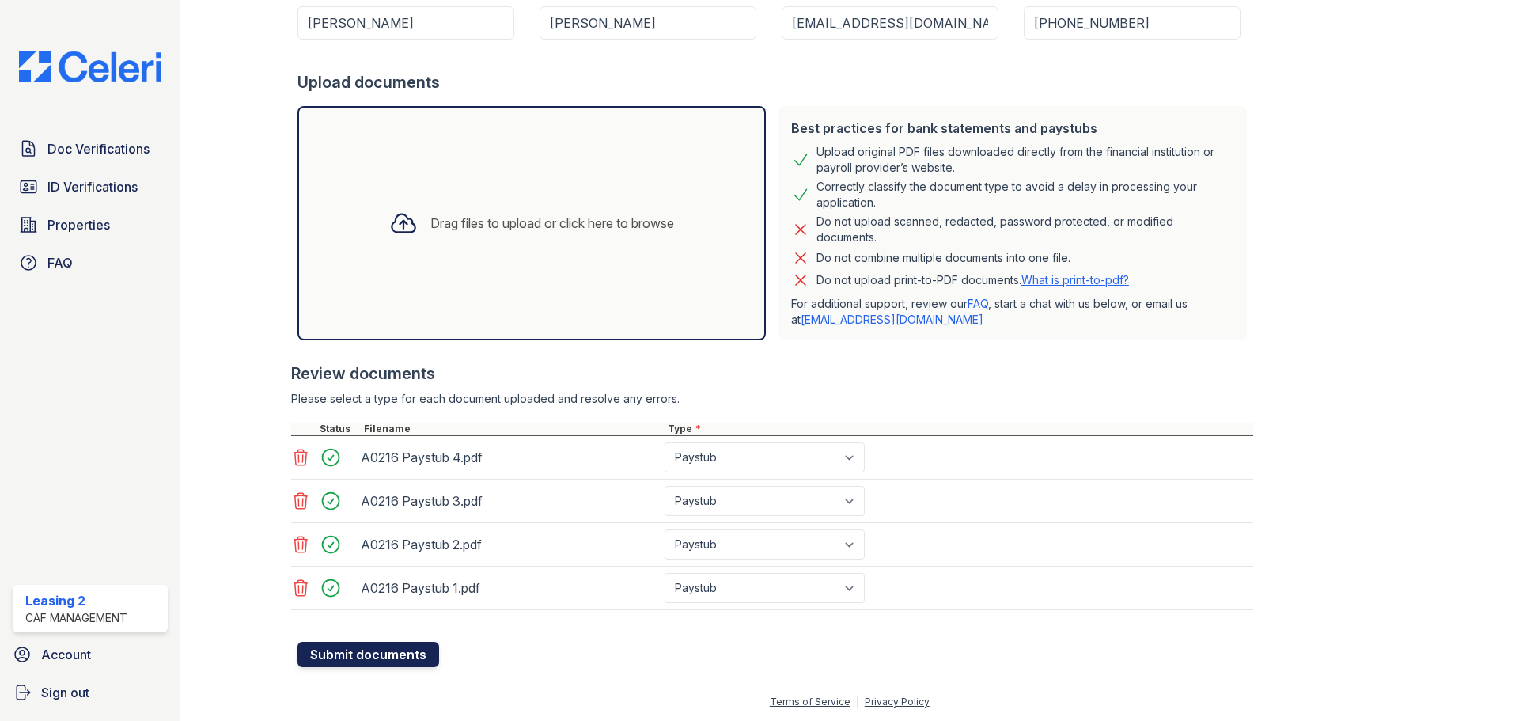
click at [401, 653] on button "Submit documents" at bounding box center [368, 654] width 142 height 25
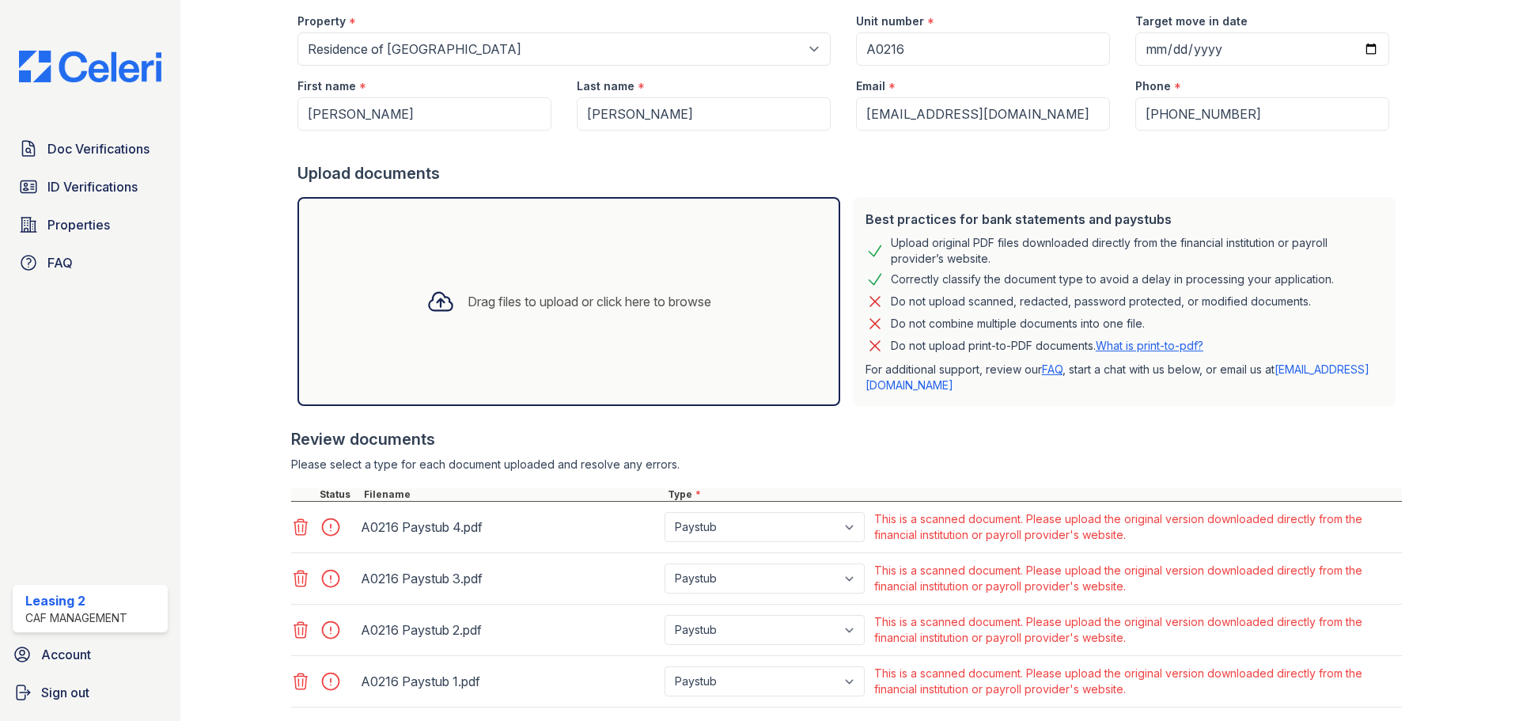
scroll to position [188, 0]
